Goal: Information Seeking & Learning: Learn about a topic

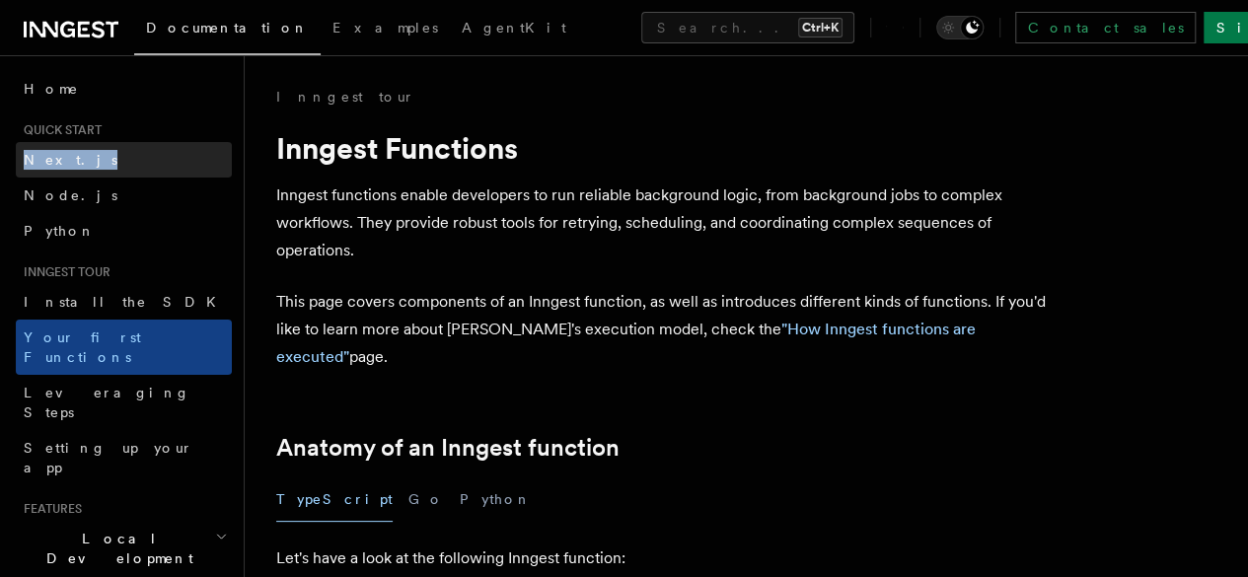
drag, startPoint x: 99, startPoint y: 137, endPoint x: 70, endPoint y: 151, distance: 31.8
click at [70, 151] on li "Quick start Next.js Node.js Python" at bounding box center [124, 185] width 216 height 126
click at [70, 151] on link "Next.js" at bounding box center [124, 160] width 216 height 36
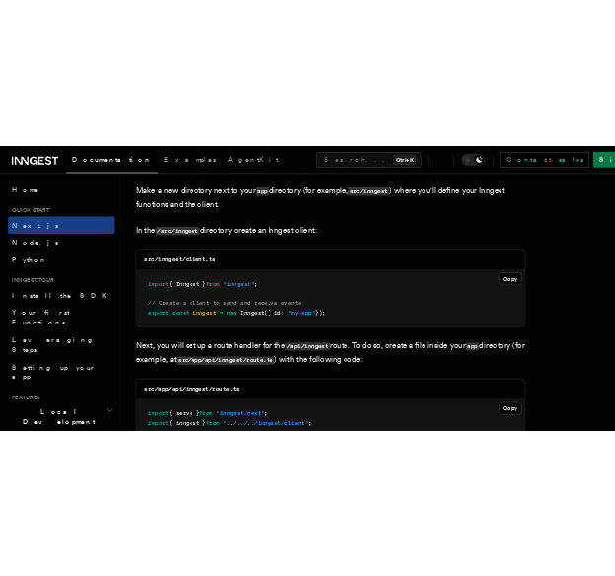
scroll to position [2456, 0]
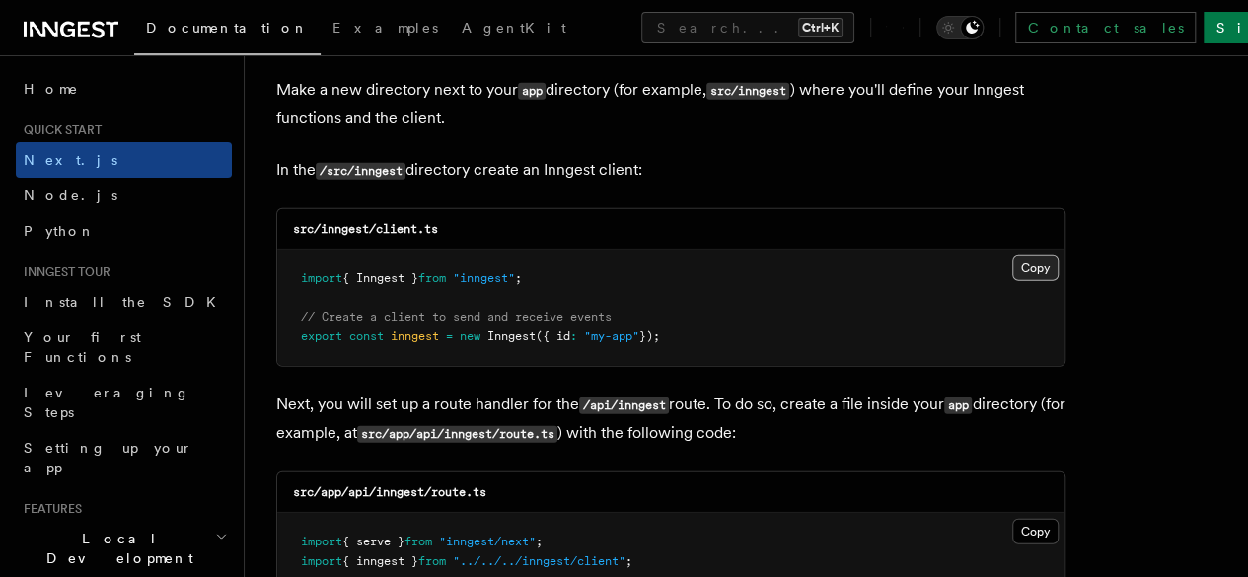
click at [1012, 256] on button "Copy Copied" at bounding box center [1035, 269] width 46 height 26
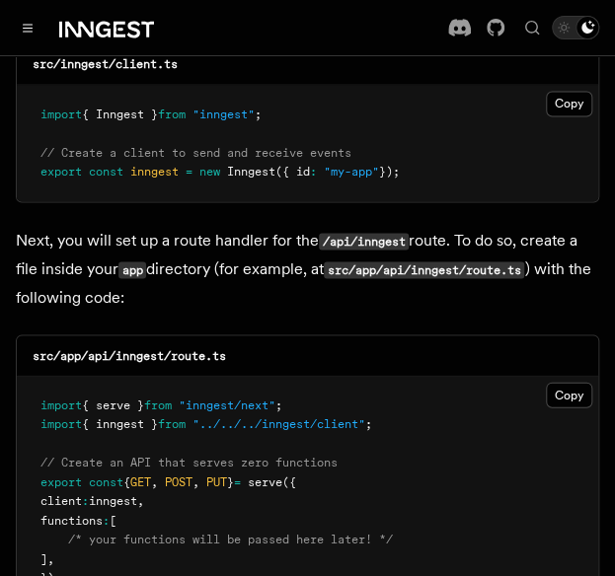
scroll to position [2683, 0]
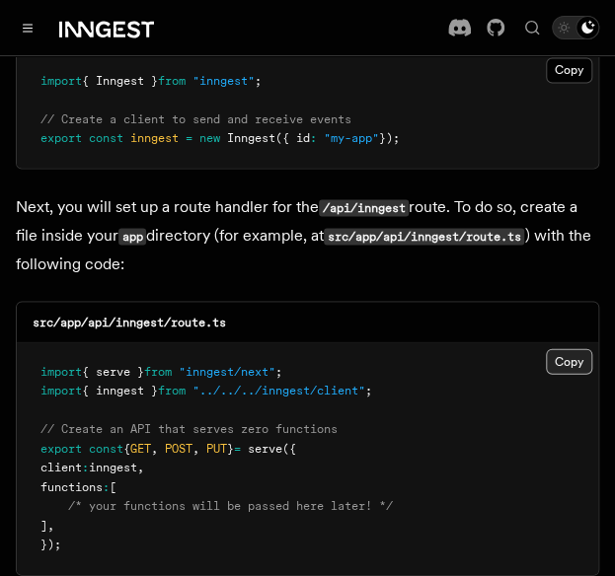
click at [554, 348] on button "Copy Copied" at bounding box center [569, 361] width 46 height 26
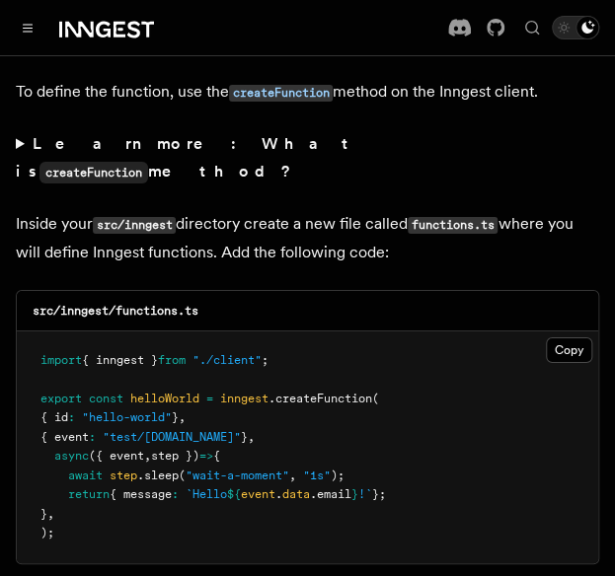
scroll to position [3481, 0]
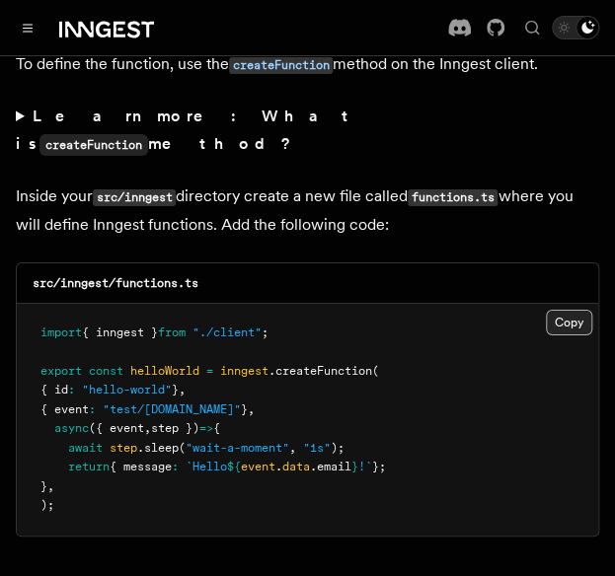
click at [574, 310] on button "Copy Copied" at bounding box center [569, 323] width 46 height 26
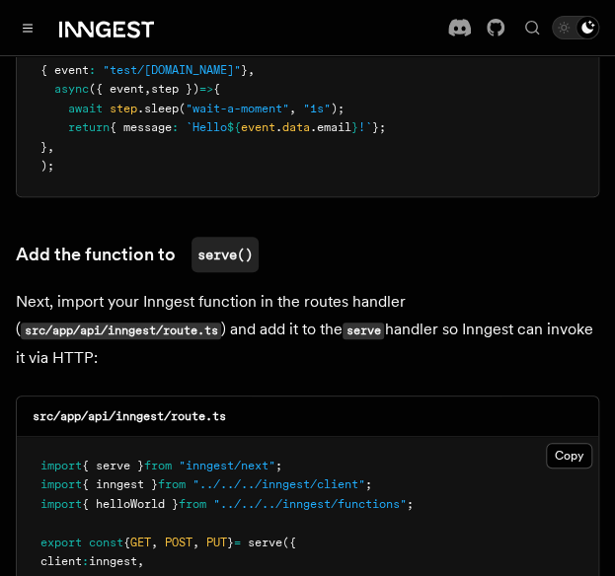
scroll to position [3698, 0]
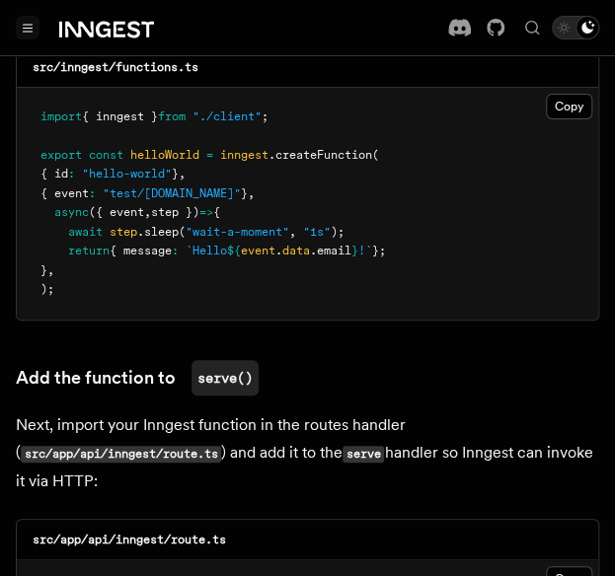
click at [22, 30] on button "Toggle navigation" at bounding box center [28, 28] width 24 height 24
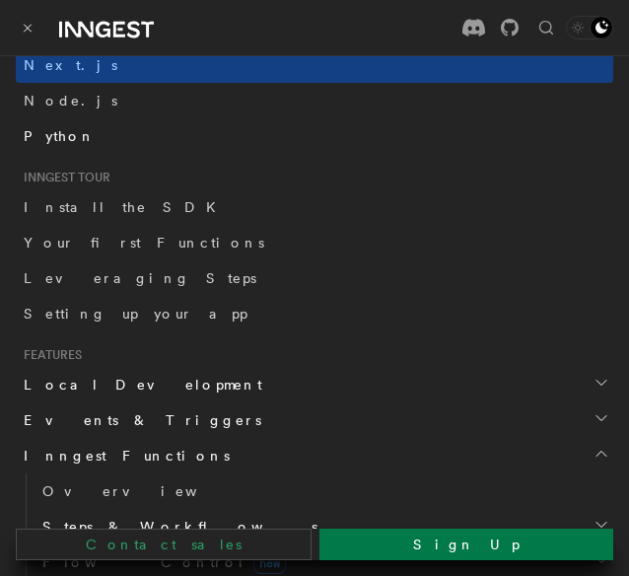
scroll to position [0, 0]
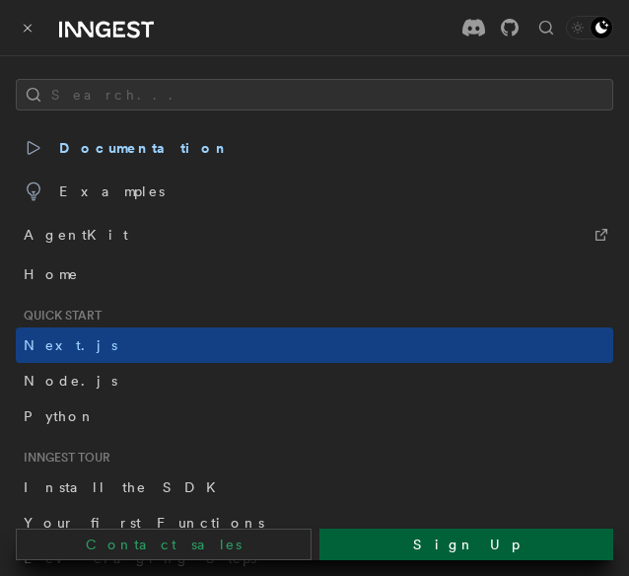
click at [429, 537] on link "Sign Up" at bounding box center [467, 545] width 294 height 32
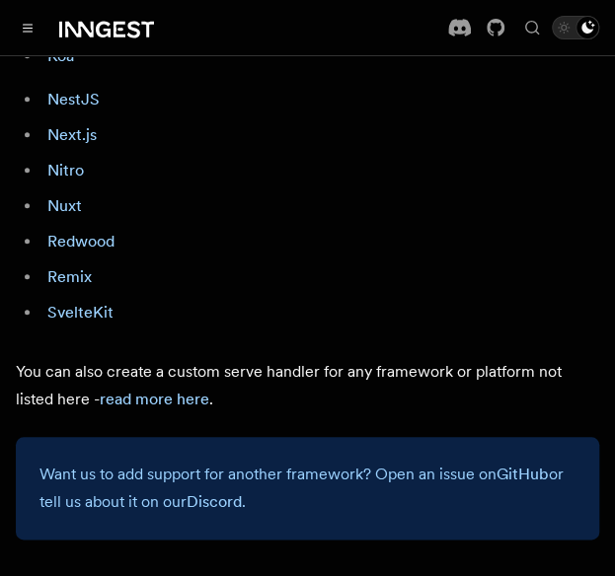
scroll to position [1988, 0]
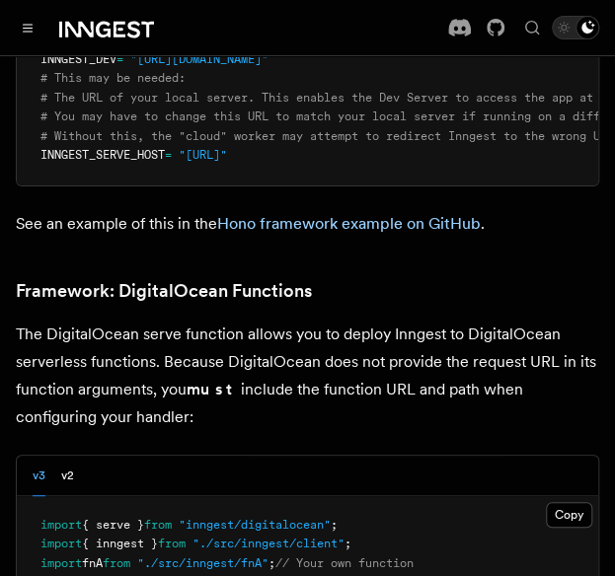
scroll to position [5425, 0]
